Goal: Ask a question

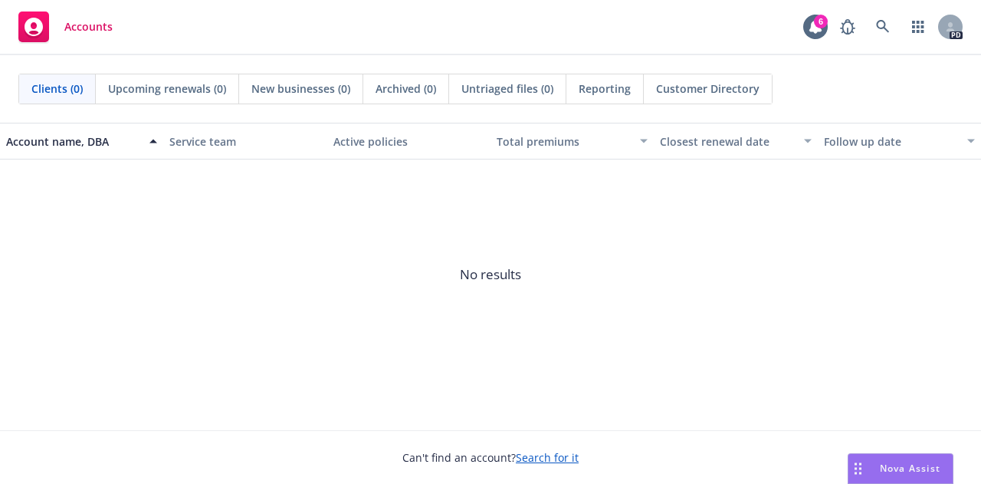
click at [898, 468] on span "Nova Assist" at bounding box center [910, 468] width 61 height 13
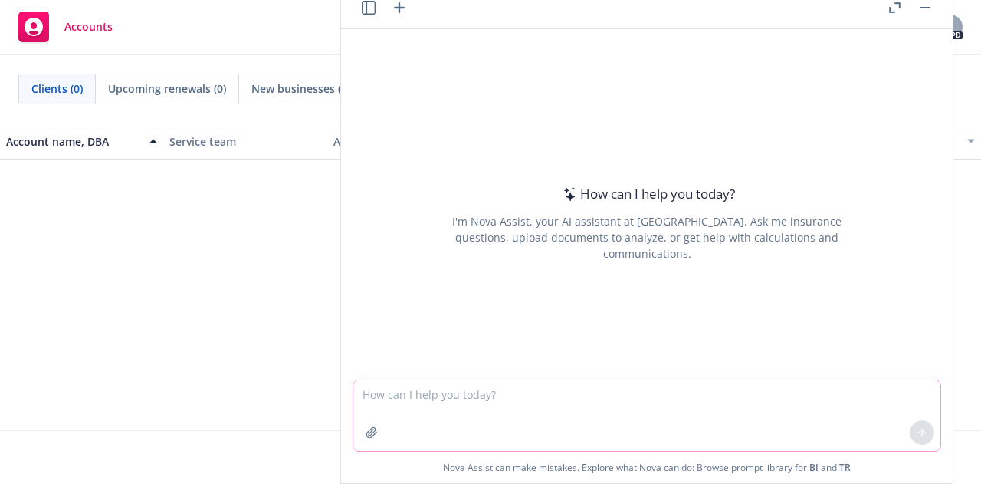
click at [728, 389] on textarea at bounding box center [646, 415] width 587 height 71
paste textarea "We have a [DEMOGRAPHIC_DATA] New Hire who wants to appoint a foreign beneficiar…"
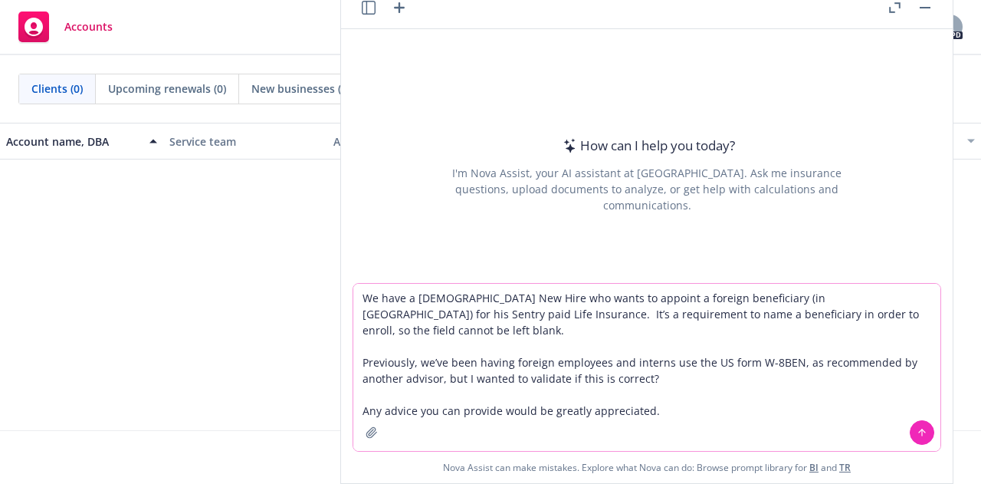
click at [838, 295] on textarea "We have a [DEMOGRAPHIC_DATA] New Hire who wants to appoint a foreign beneficiar…" at bounding box center [646, 367] width 587 height 167
type textarea "We have a [DEMOGRAPHIC_DATA] New Hire who wants to appoint a foreign beneficiar…"
click at [920, 430] on icon at bounding box center [922, 432] width 11 height 11
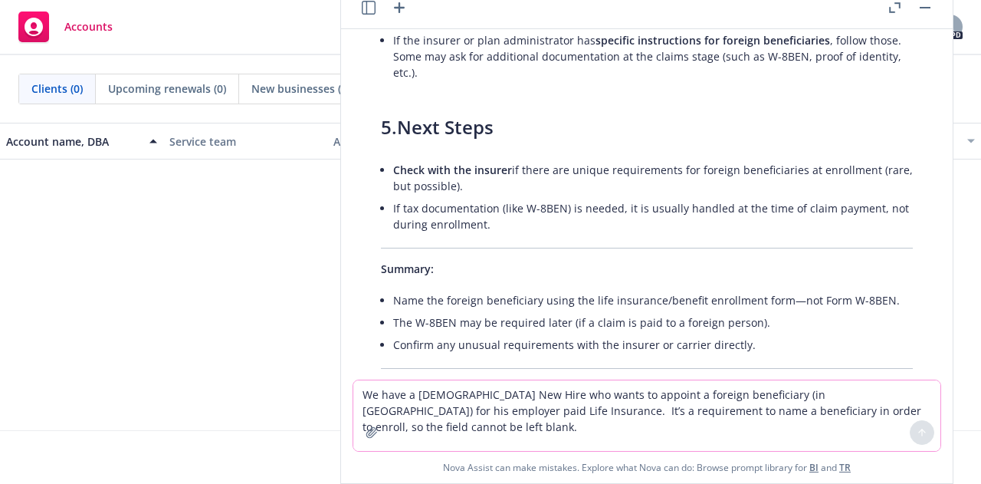
scroll to position [836, 0]
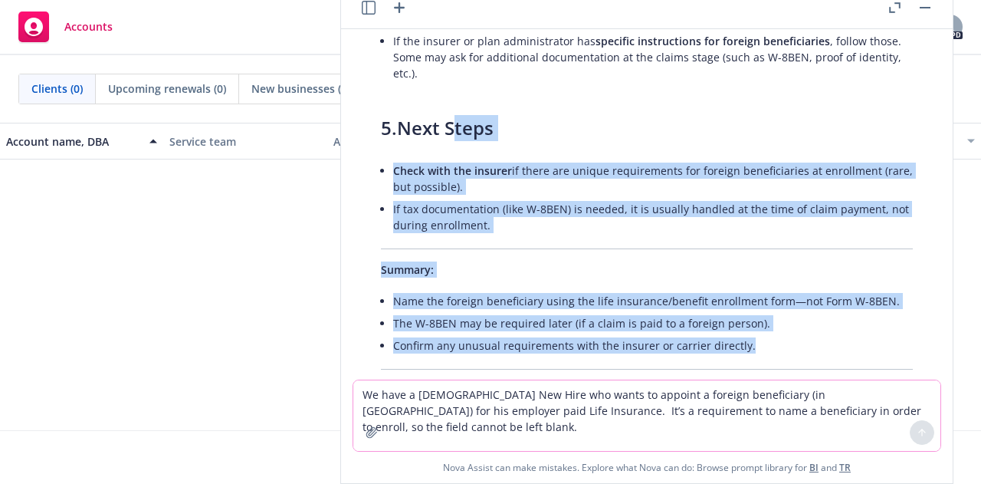
drag, startPoint x: 747, startPoint y: 343, endPoint x: 458, endPoint y: 113, distance: 369.4
click at [550, 199] on li "If tax documentation (like W-8BEN) is needed, it is usually handled at the time…" at bounding box center [653, 217] width 520 height 38
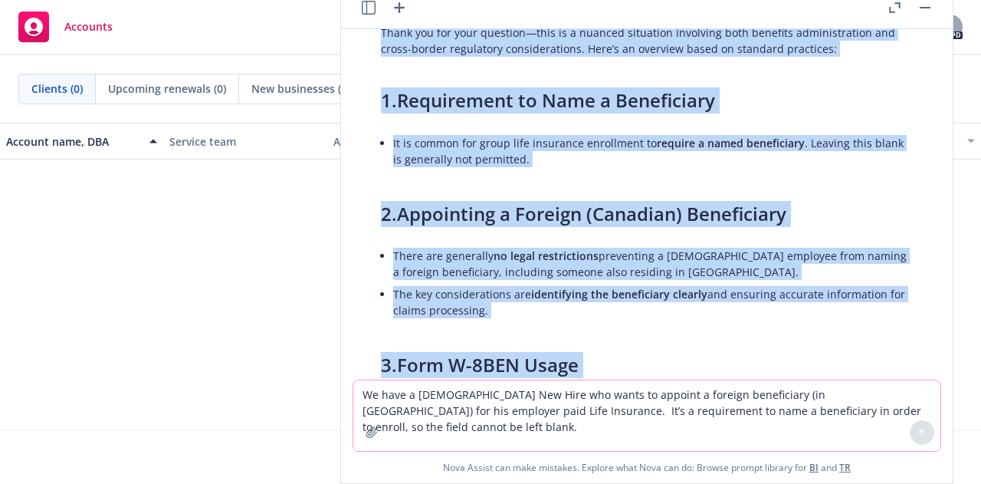
scroll to position [98, 0]
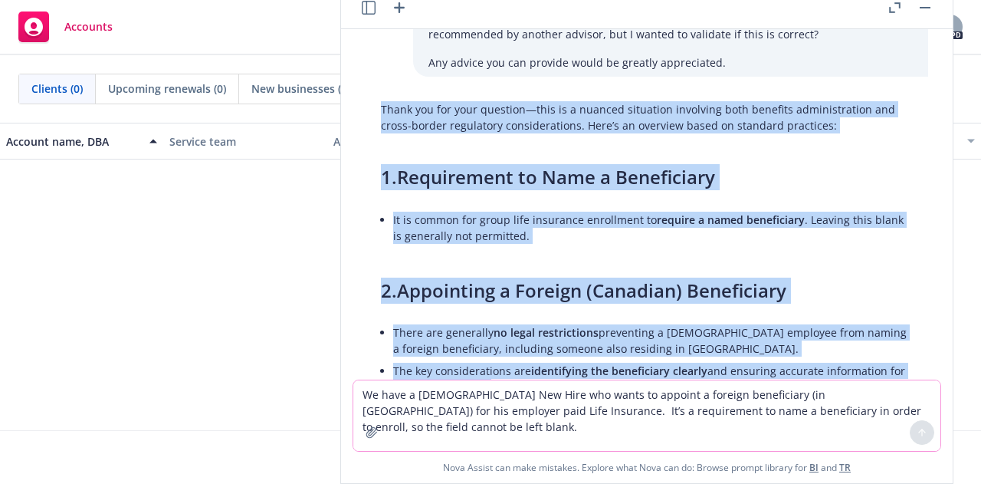
drag, startPoint x: 653, startPoint y: 290, endPoint x: 373, endPoint y: 114, distance: 331.0
copy div "Lorem ips dol sita consecte—adip el s doeiusm temporinc utlaboree dolo magnaali…"
click at [599, 324] on li "There are generally no legal restrictions preventing a [DEMOGRAPHIC_DATA] emplo…" at bounding box center [653, 340] width 520 height 38
